Goal: Understand process/instructions: Learn how to perform a task or action

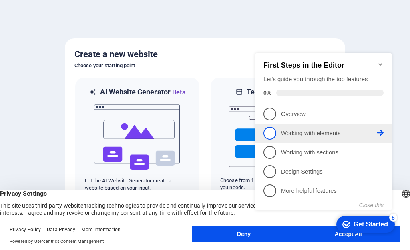
click at [298, 131] on p "Working with elements - incomplete" at bounding box center [329, 133] width 96 height 8
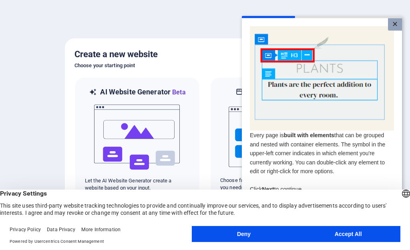
click at [394, 22] on link "×" at bounding box center [395, 24] width 14 height 12
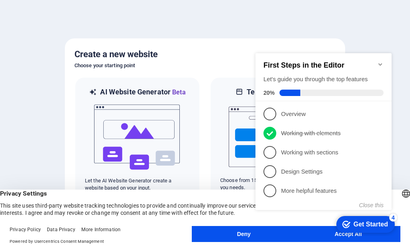
click at [364, 218] on div "checkmark Get Started 4" at bounding box center [365, 224] width 58 height 17
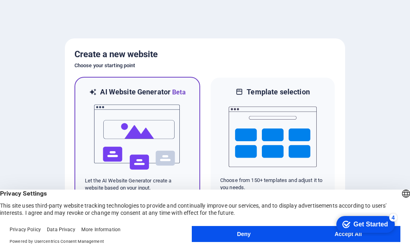
click at [139, 130] on img at bounding box center [137, 137] width 88 height 80
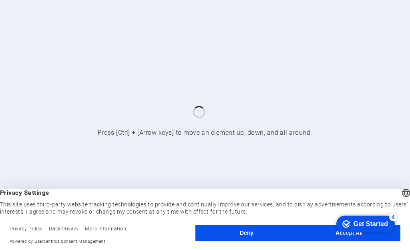
click at [321, 235] on button "Accept All" at bounding box center [349, 233] width 102 height 16
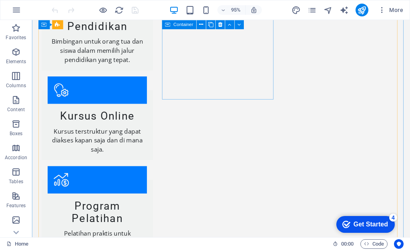
scroll to position [920, 0]
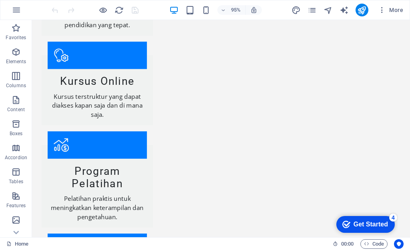
click at [357, 226] on div "Get Started" at bounding box center [370, 224] width 34 height 7
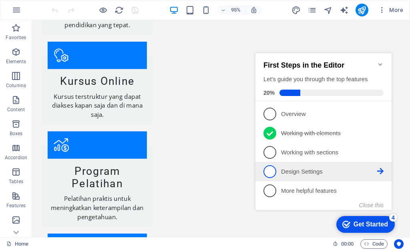
click at [312, 169] on p "Design Settings - incomplete" at bounding box center [329, 172] width 96 height 8
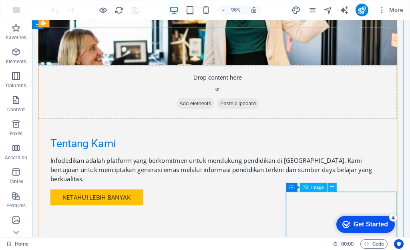
scroll to position [800, 0]
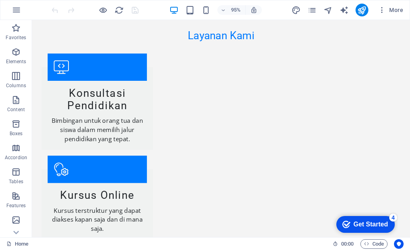
click at [360, 224] on div "Get Started" at bounding box center [370, 224] width 34 height 7
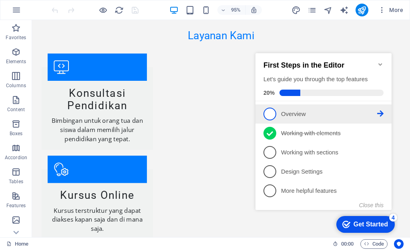
click at [314, 112] on p "Overview - incomplete" at bounding box center [329, 114] width 96 height 8
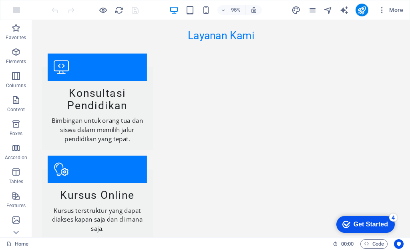
scroll to position [0, 0]
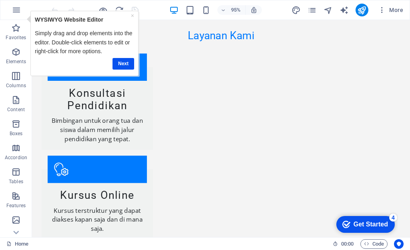
click at [353, 224] on div "Get Started" at bounding box center [370, 224] width 34 height 7
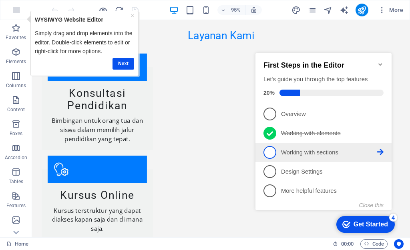
click at [329, 150] on p "Working with sections - incomplete" at bounding box center [329, 152] width 96 height 8
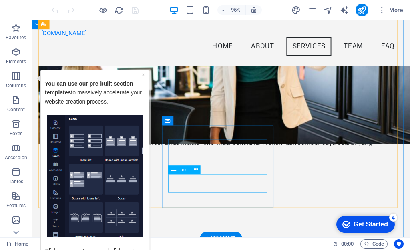
scroll to position [480, 0]
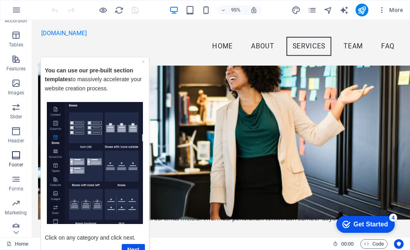
scroll to position [143, 0]
